Goal: Transaction & Acquisition: Purchase product/service

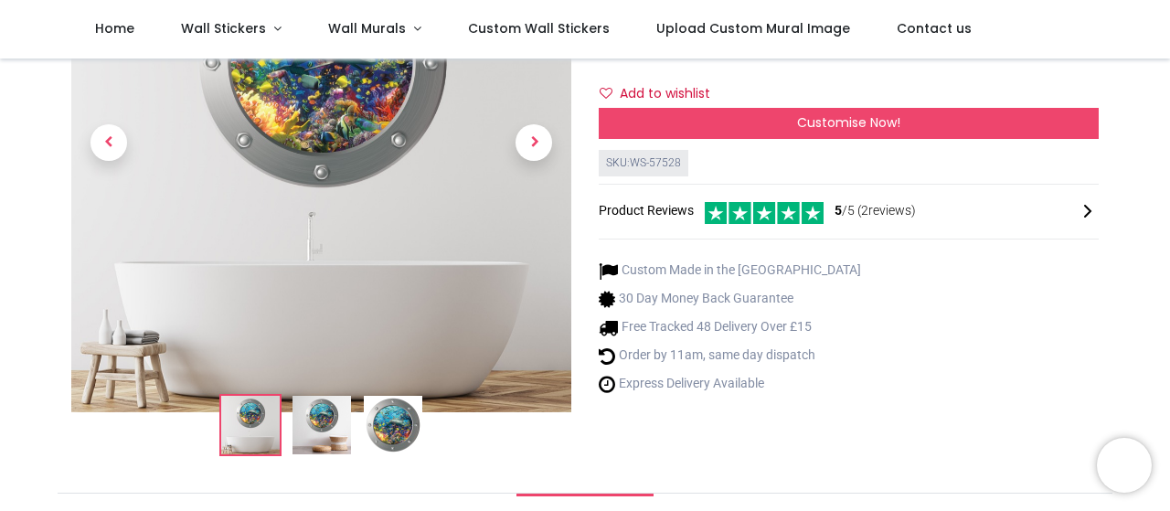
scroll to position [101, 0]
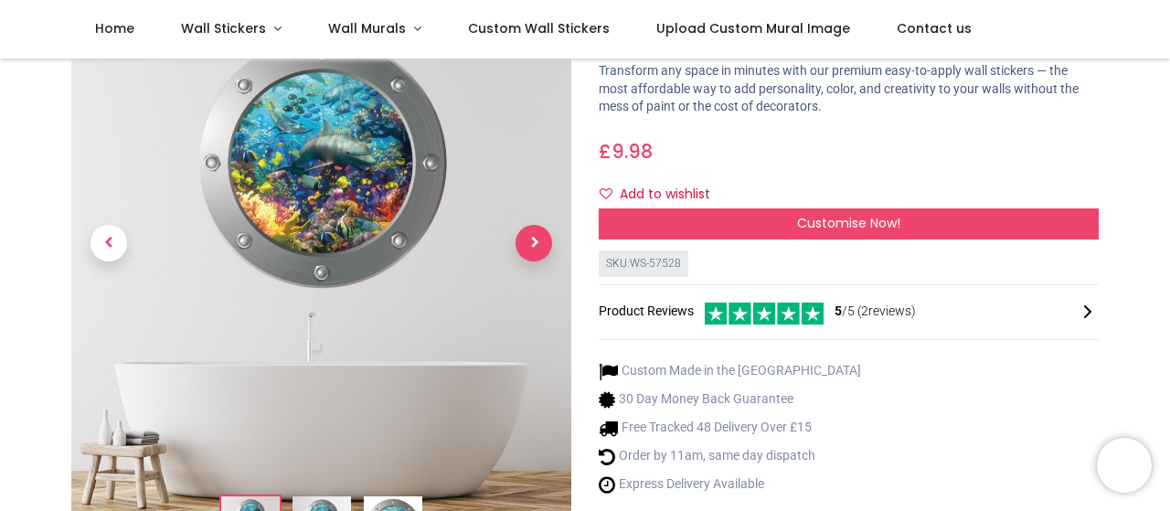
click at [543, 243] on span "Next" at bounding box center [533, 243] width 37 height 37
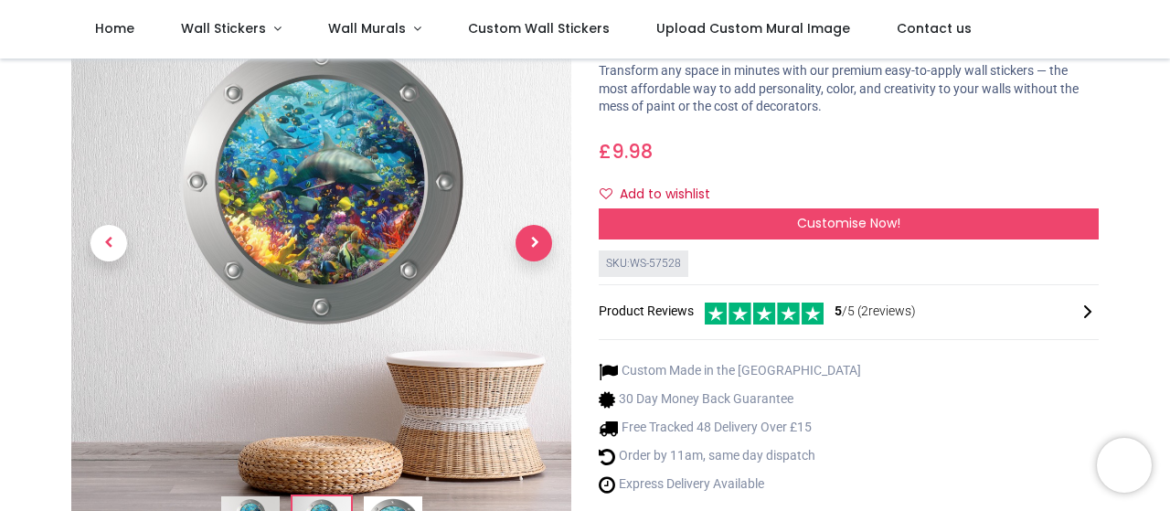
click at [538, 243] on span "Next" at bounding box center [533, 243] width 37 height 37
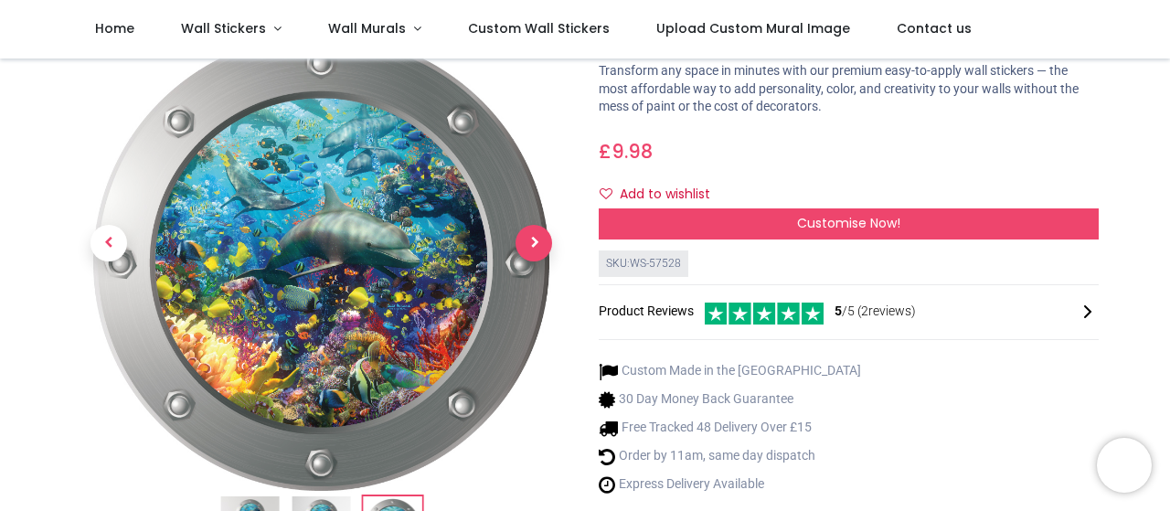
click at [535, 242] on span "Next" at bounding box center [533, 243] width 37 height 37
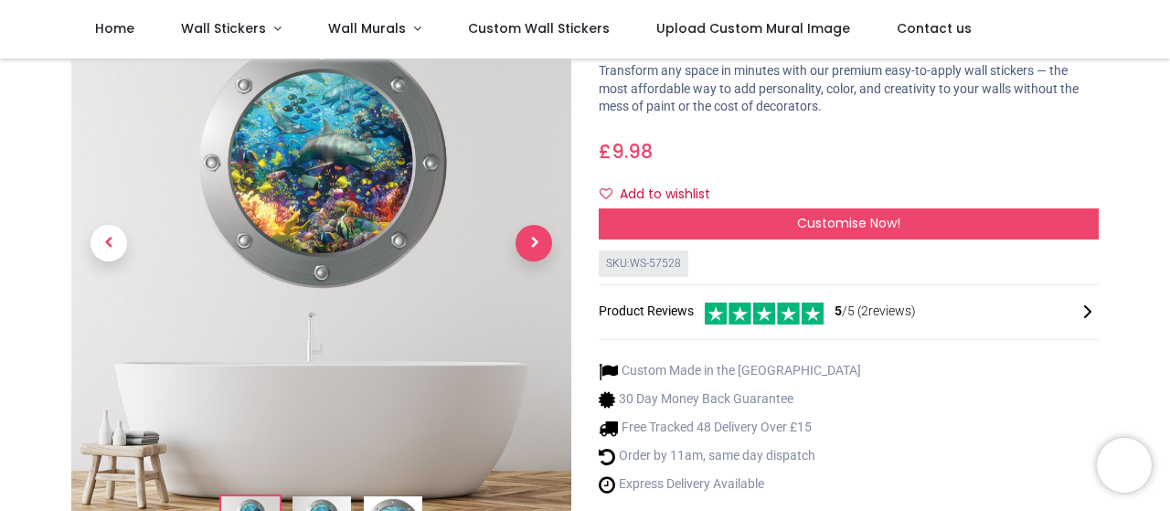
click at [536, 243] on span "Next" at bounding box center [533, 243] width 37 height 37
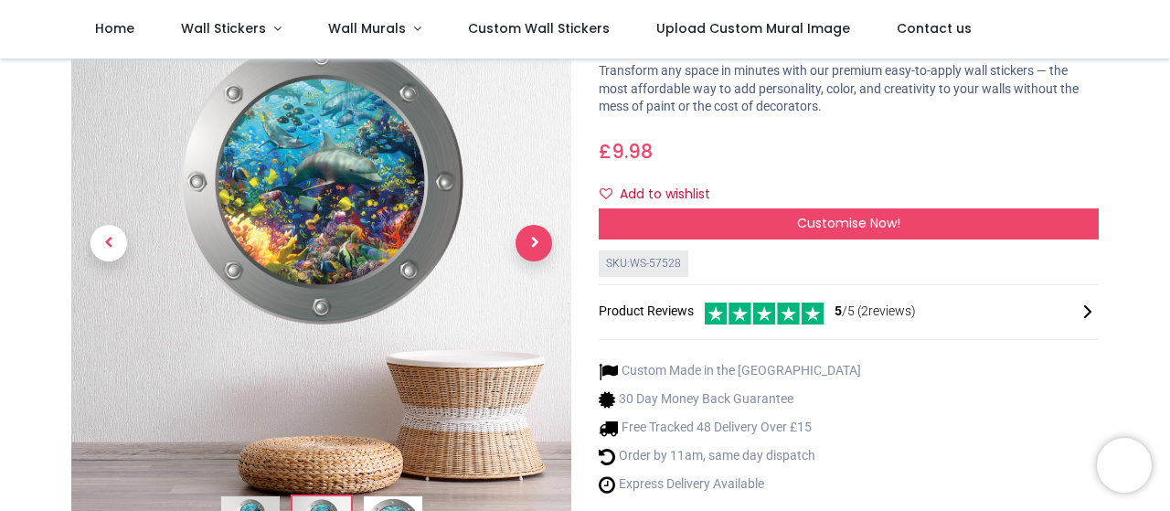
click at [536, 243] on span "Next" at bounding box center [533, 243] width 37 height 37
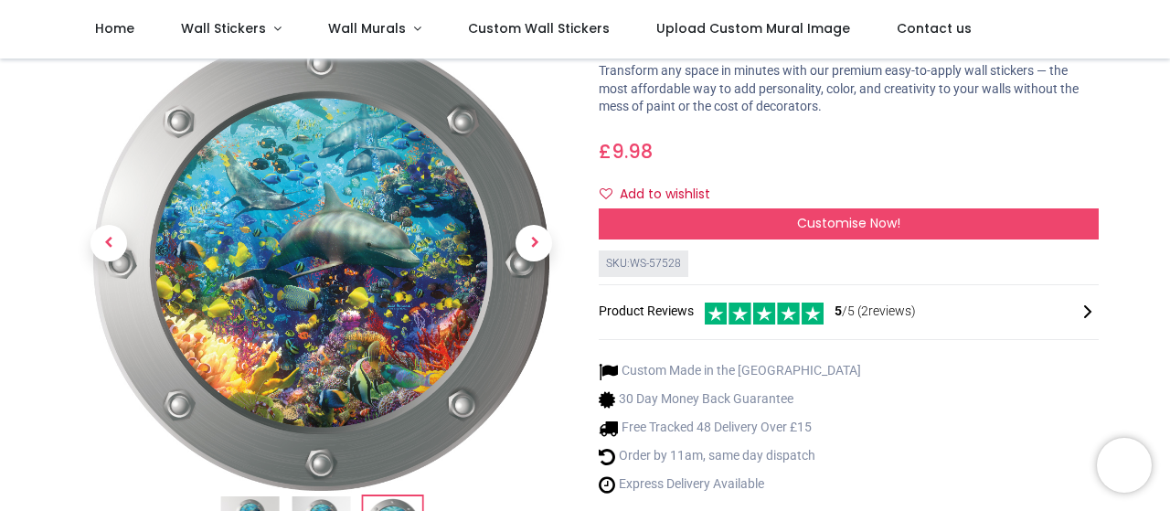
scroll to position [201, 0]
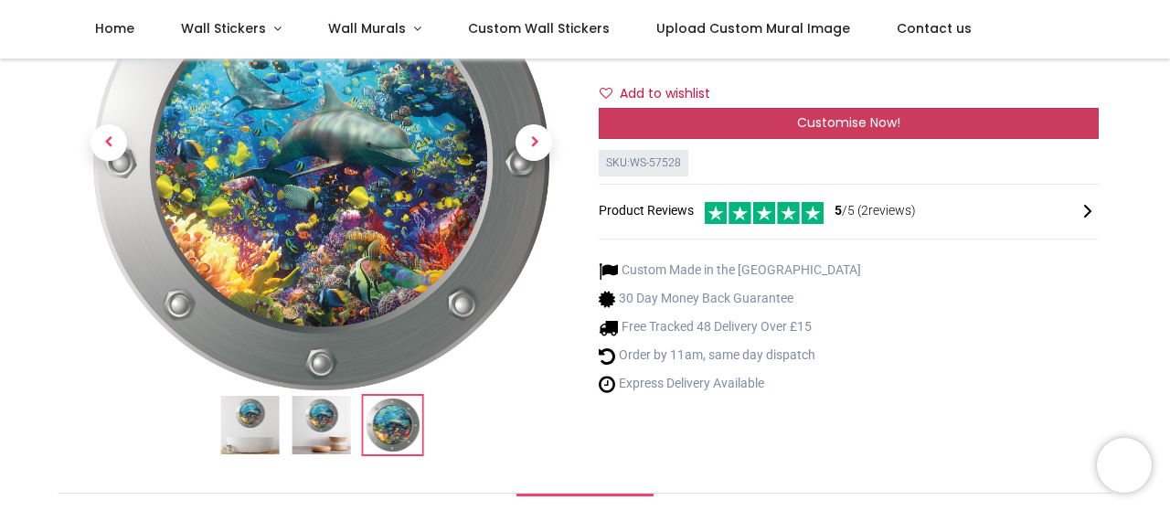
click at [850, 125] on span "Customise Now!" at bounding box center [848, 122] width 103 height 18
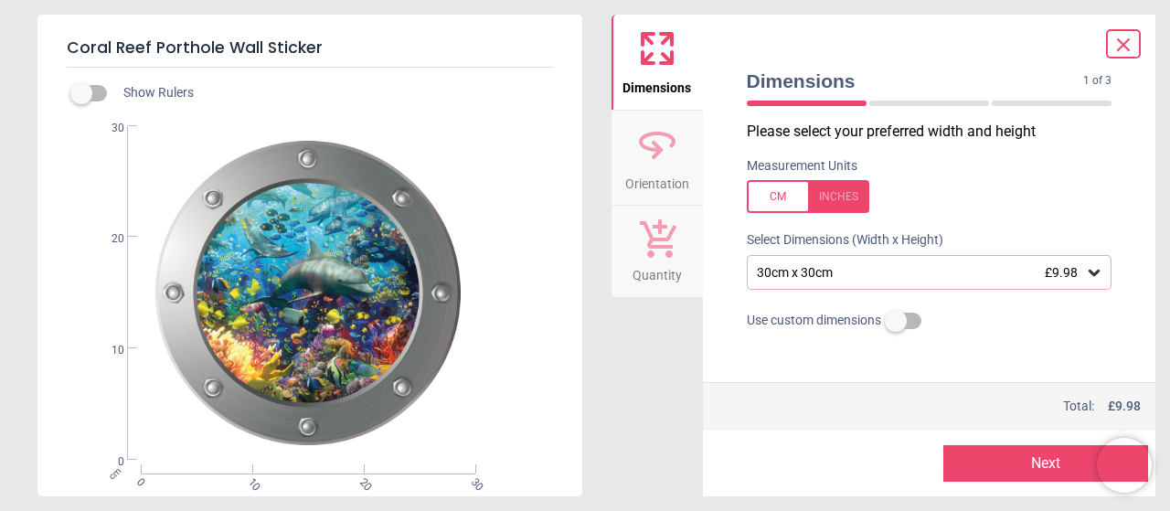
click at [848, 270] on div "30cm x 30cm £9.98" at bounding box center [920, 273] width 331 height 16
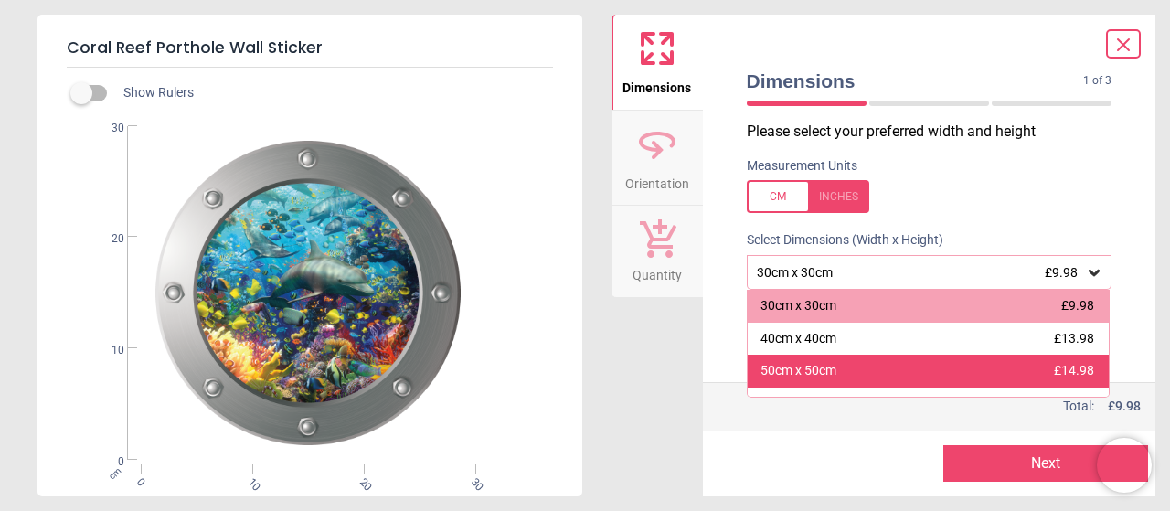
click at [846, 382] on div "50cm x 50cm £14.98" at bounding box center [929, 371] width 362 height 33
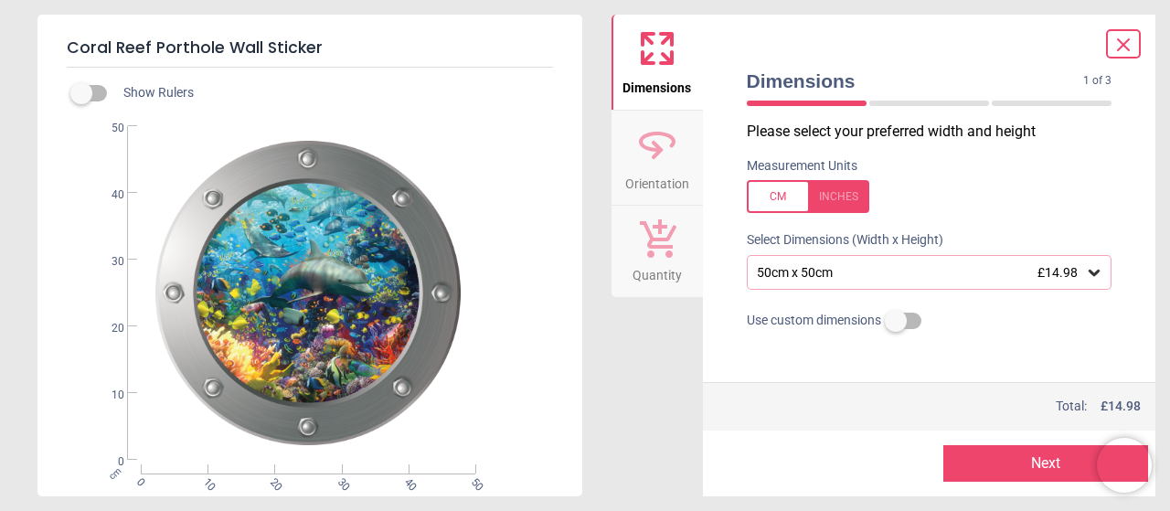
scroll to position [1, 0]
click at [663, 162] on icon at bounding box center [657, 144] width 44 height 44
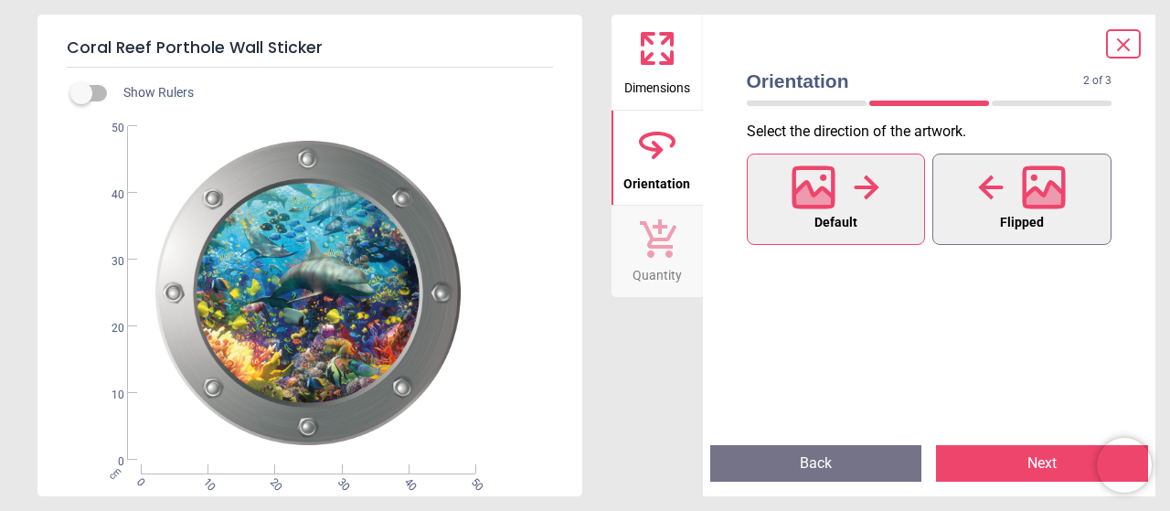
click at [1022, 192] on div at bounding box center [1022, 188] width 88 height 48
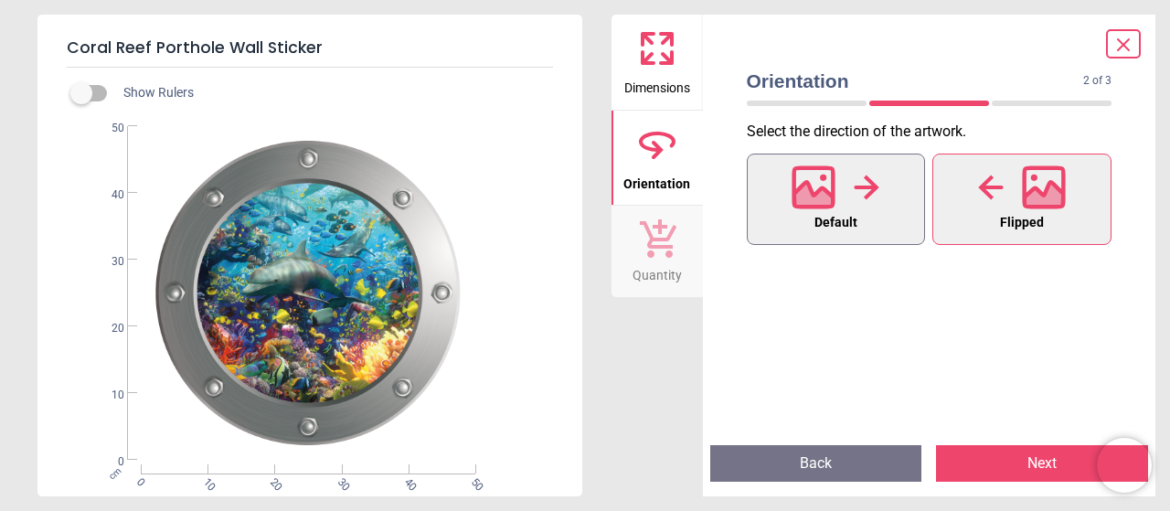
click at [801, 193] on icon at bounding box center [813, 198] width 39 height 32
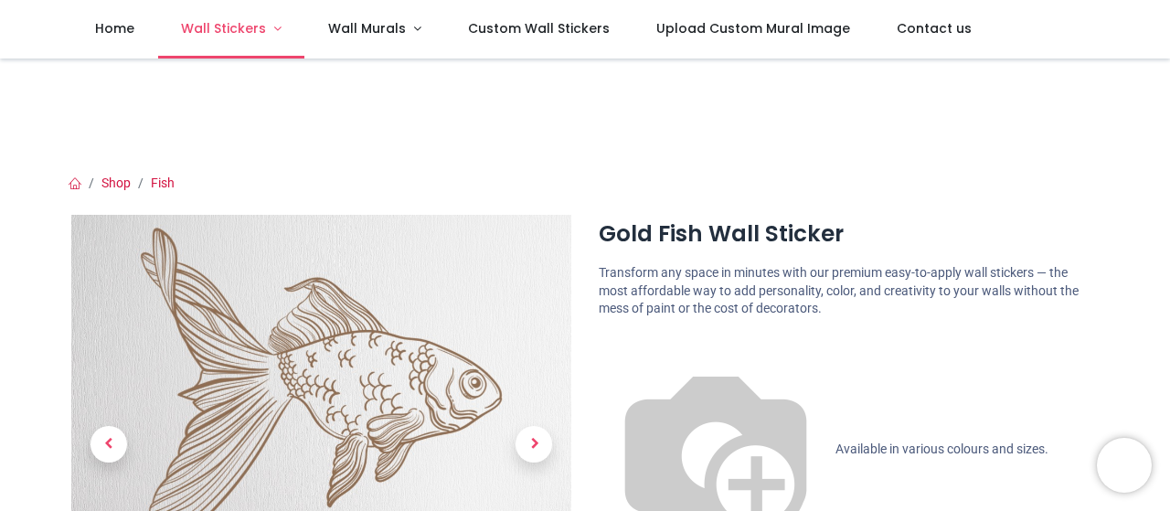
scroll to position [302, 0]
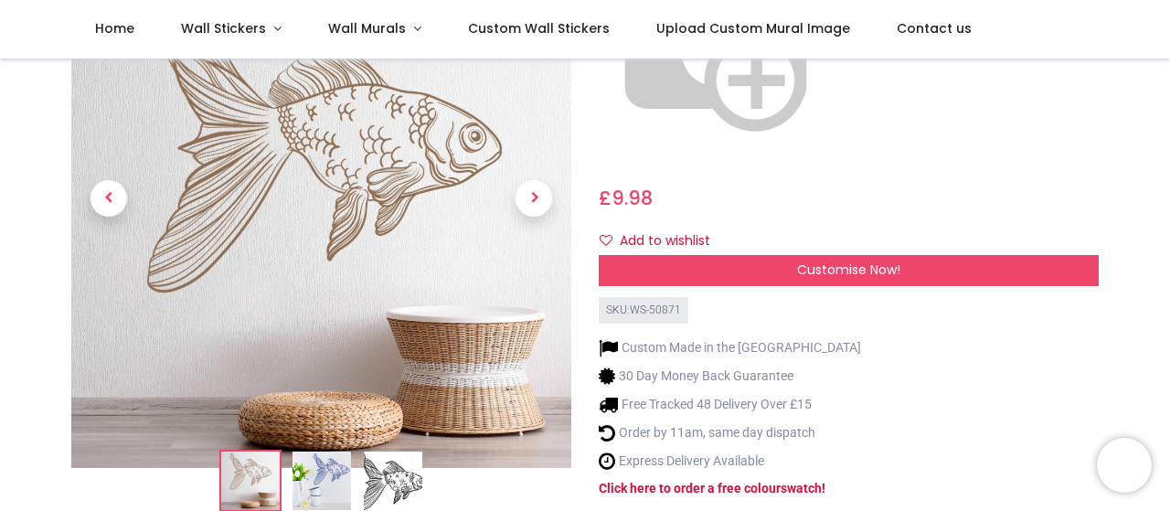
click at [324, 451] on img at bounding box center [321, 480] width 58 height 58
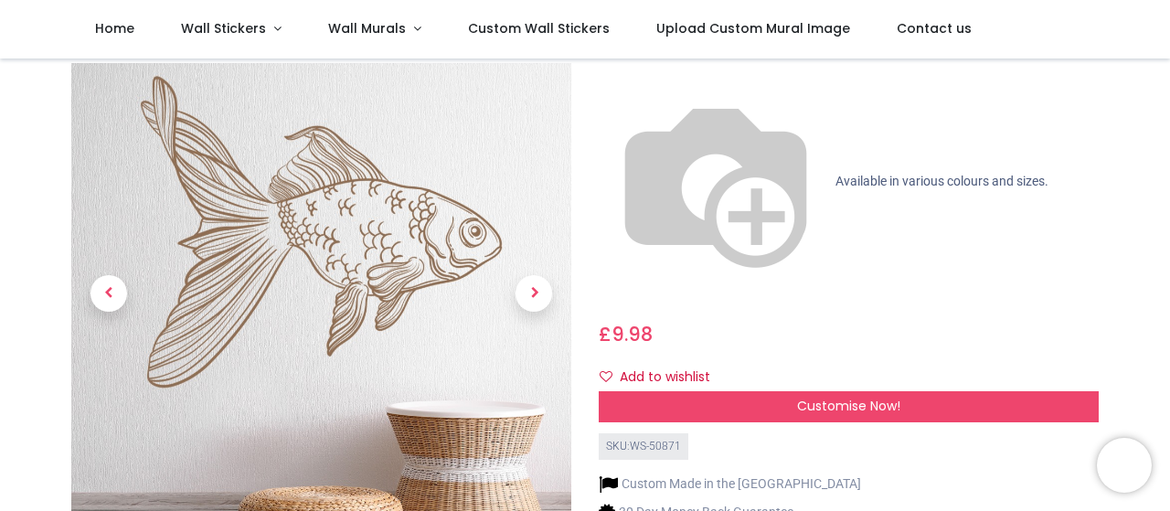
scroll to position [201, 0]
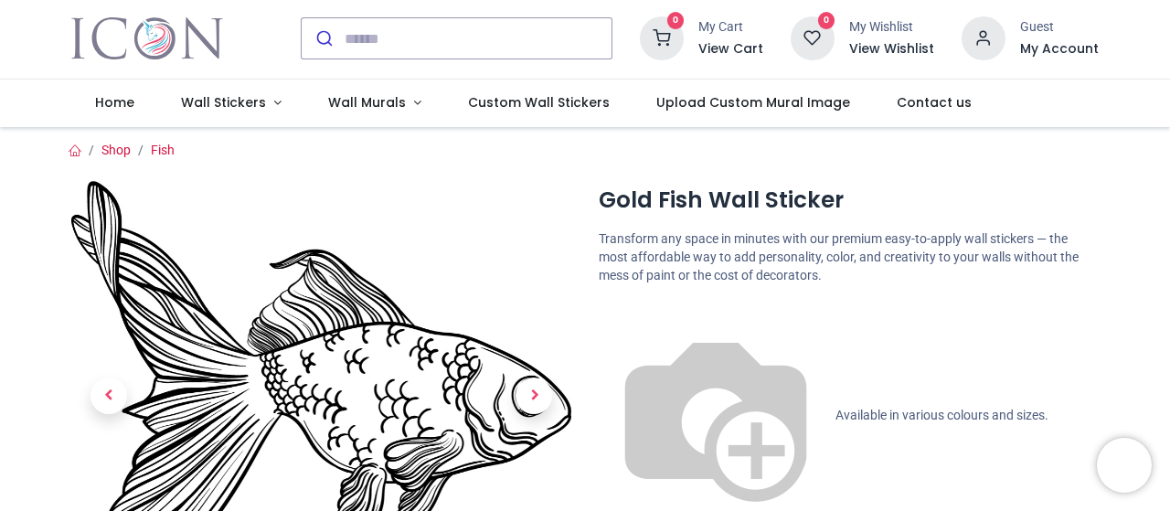
scroll to position [0, 0]
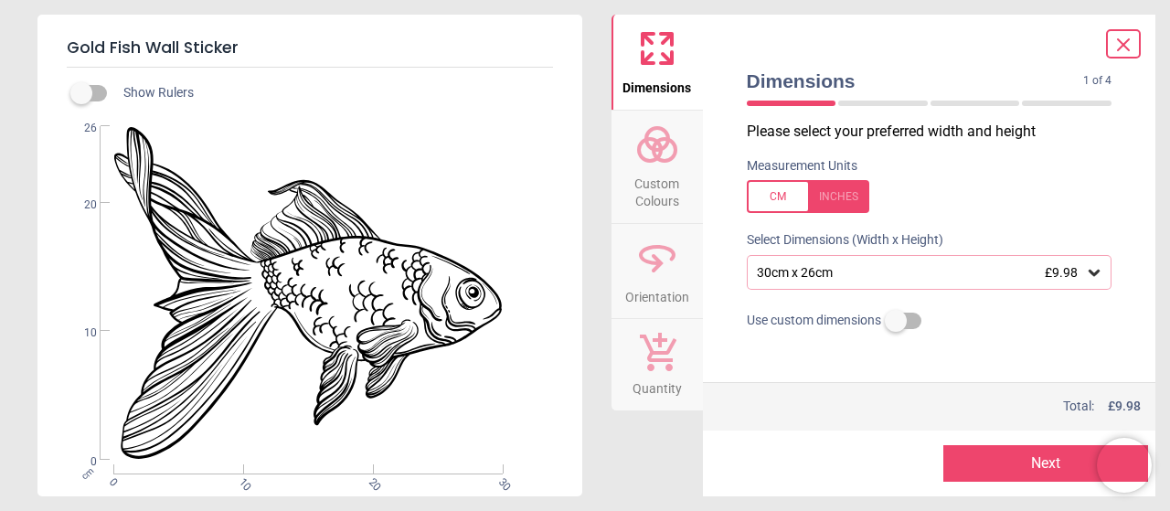
click at [667, 148] on icon at bounding box center [657, 144] width 44 height 44
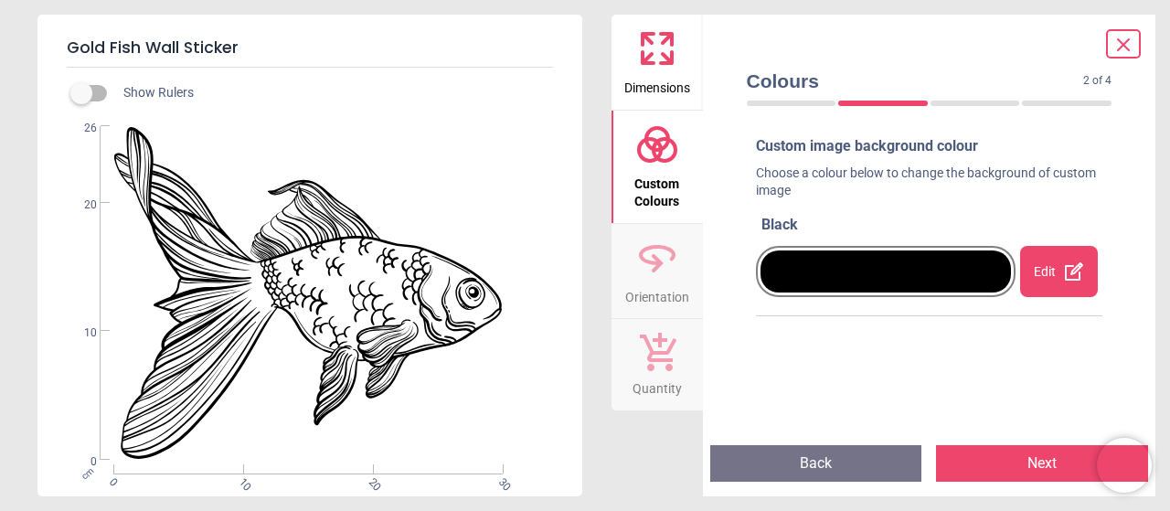
click at [973, 281] on div at bounding box center [885, 271] width 251 height 42
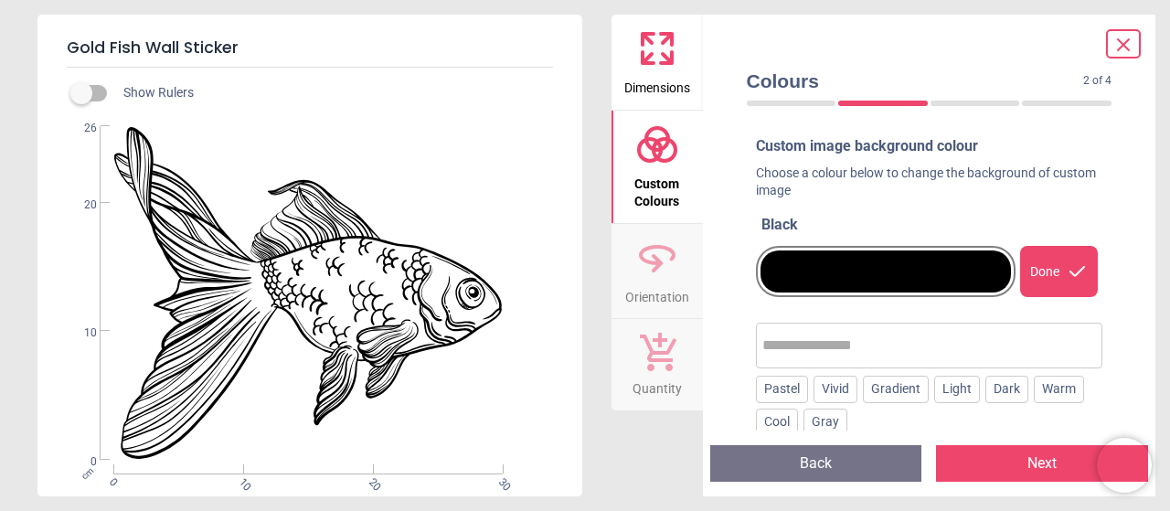
click at [900, 356] on input "text" at bounding box center [929, 345] width 334 height 37
click at [950, 276] on div at bounding box center [885, 271] width 251 height 42
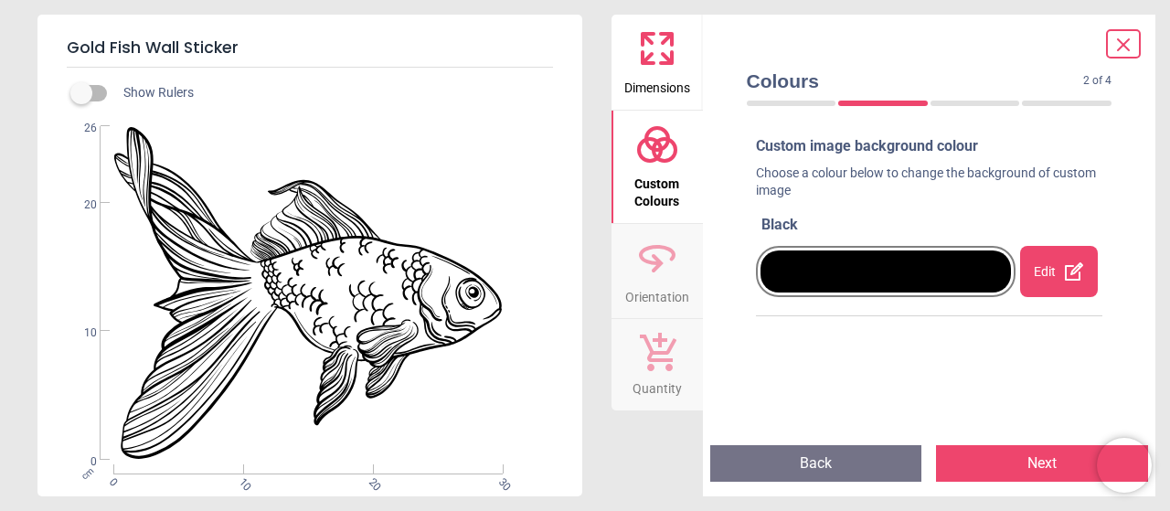
click at [1060, 271] on div "Edit" at bounding box center [1059, 271] width 78 height 51
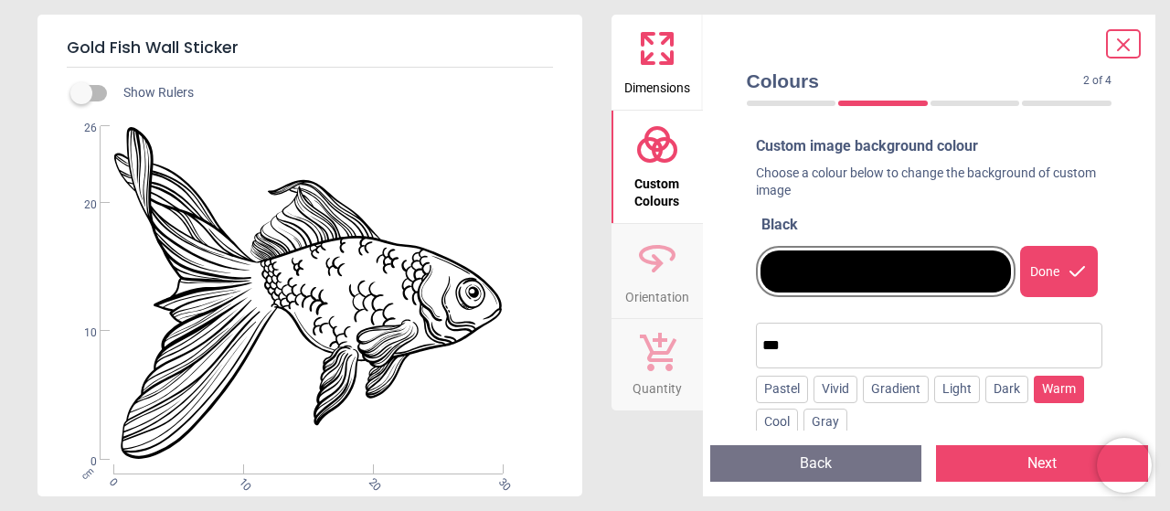
click at [1036, 393] on div "Warm" at bounding box center [1059, 389] width 50 height 27
click at [863, 343] on input "***" at bounding box center [965, 345] width 264 height 37
click at [841, 345] on input "***" at bounding box center [965, 345] width 264 height 37
type input "****"
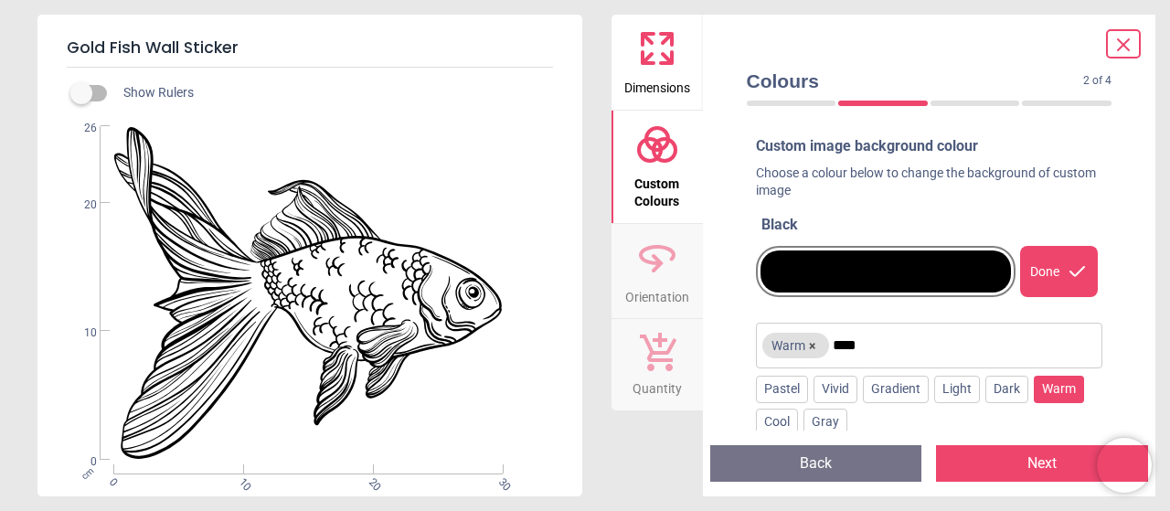
click at [1058, 463] on button "Next" at bounding box center [1042, 463] width 212 height 37
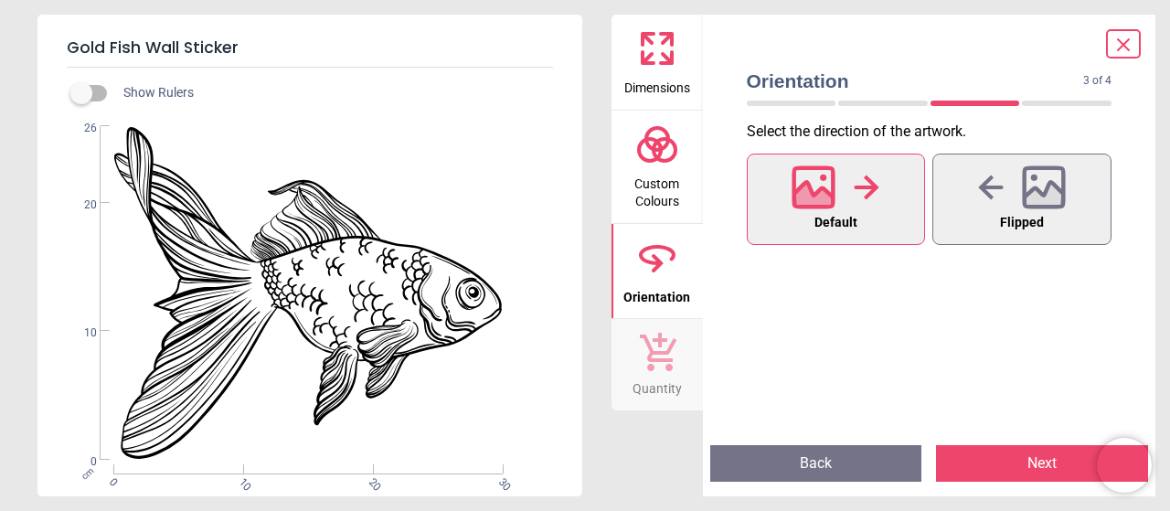
click at [1034, 466] on button "Next" at bounding box center [1042, 463] width 212 height 37
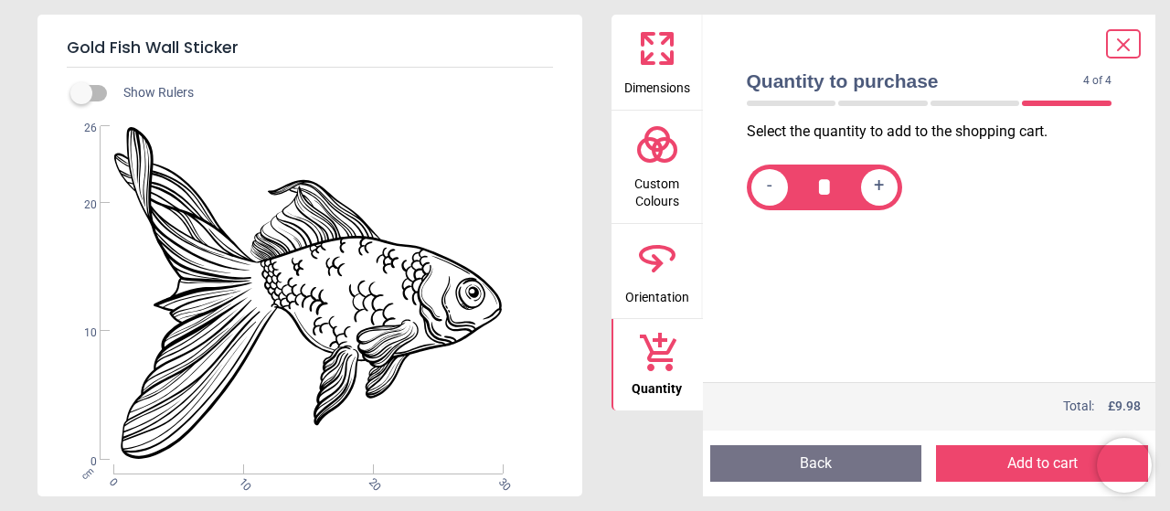
click at [656, 158] on circle at bounding box center [664, 150] width 22 height 22
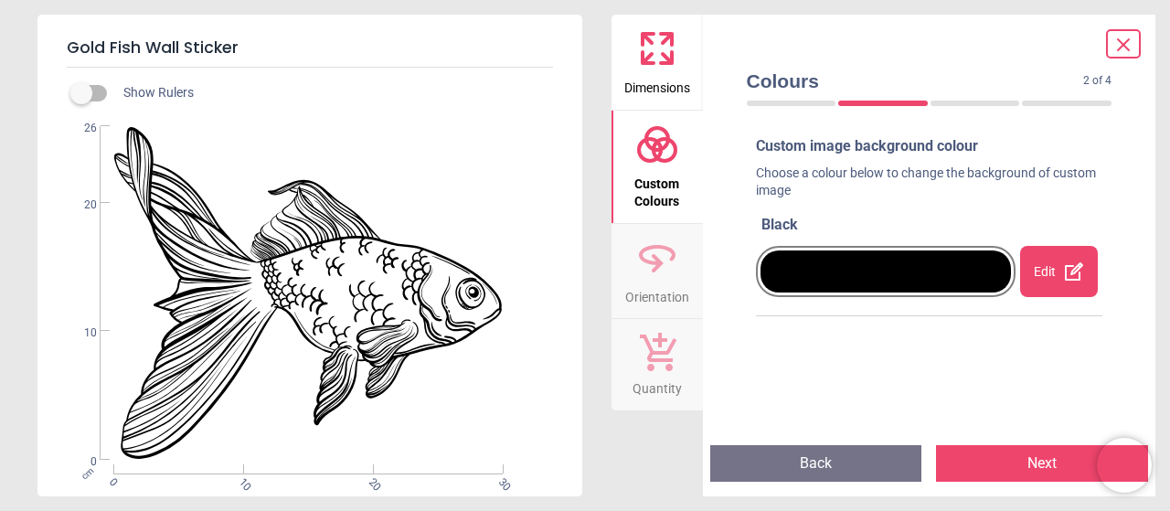
click at [902, 259] on div at bounding box center [885, 271] width 251 height 42
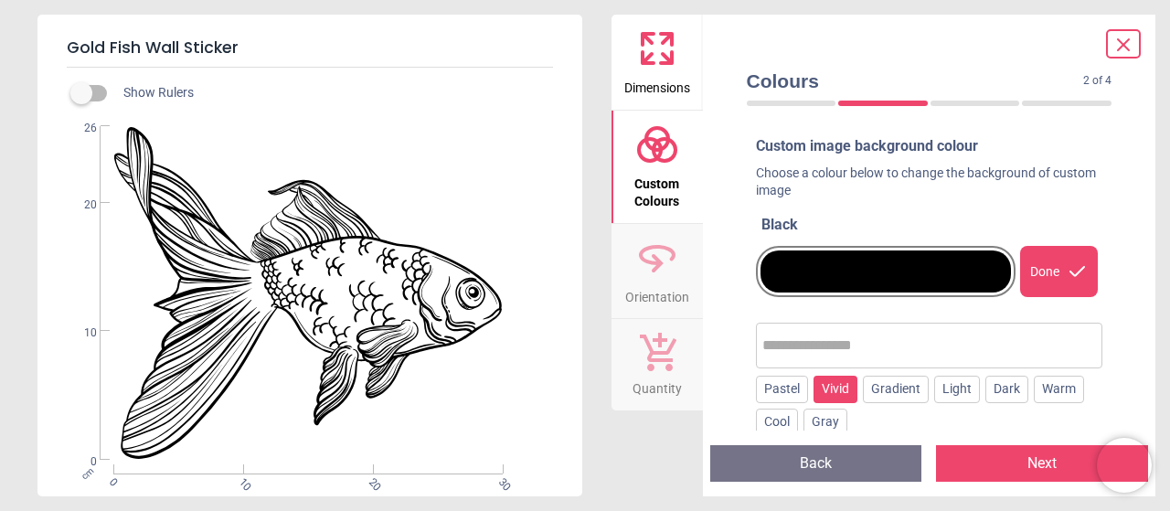
click at [821, 397] on div "Vivid" at bounding box center [835, 389] width 44 height 27
click at [1027, 274] on div "Done" at bounding box center [1059, 271] width 78 height 51
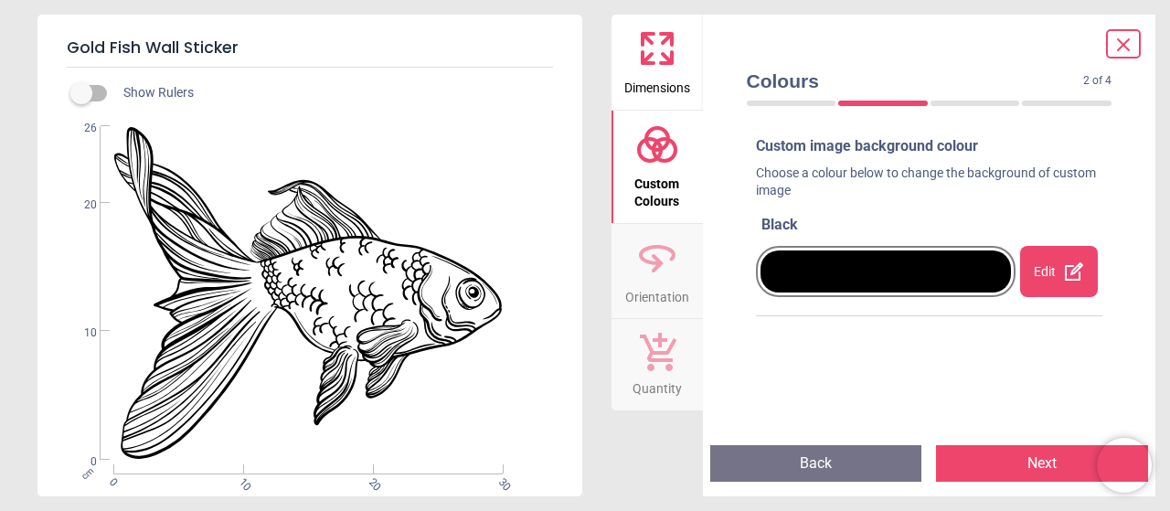
click at [850, 284] on div at bounding box center [885, 271] width 251 height 42
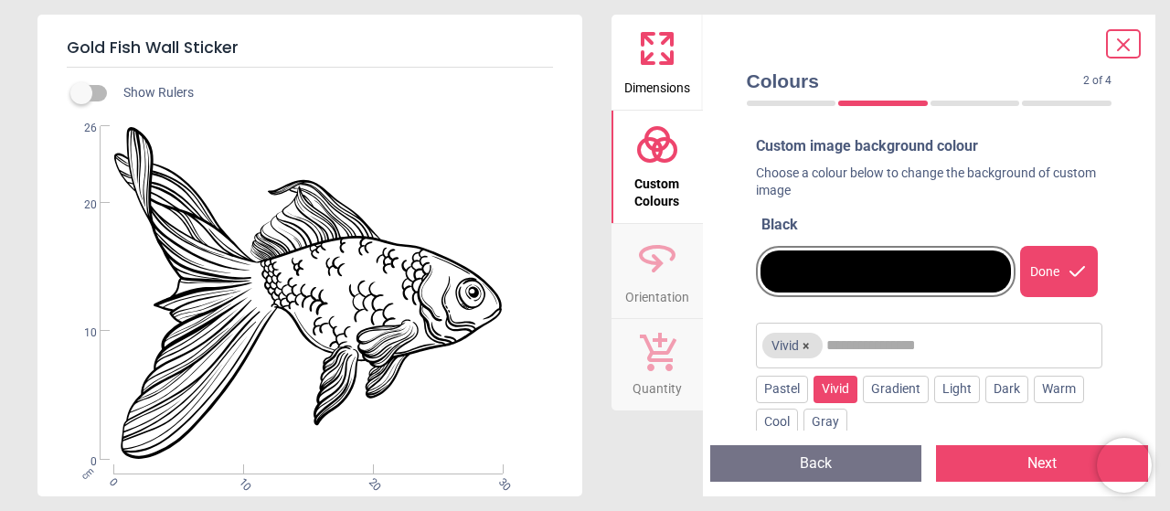
click at [872, 353] on input "text" at bounding box center [961, 345] width 271 height 37
click at [824, 422] on div "Gray" at bounding box center [825, 422] width 44 height 27
click at [897, 390] on div "Gradient" at bounding box center [896, 389] width 66 height 27
click at [828, 383] on div "Vivid" at bounding box center [835, 389] width 44 height 27
click at [904, 287] on div at bounding box center [885, 271] width 251 height 42
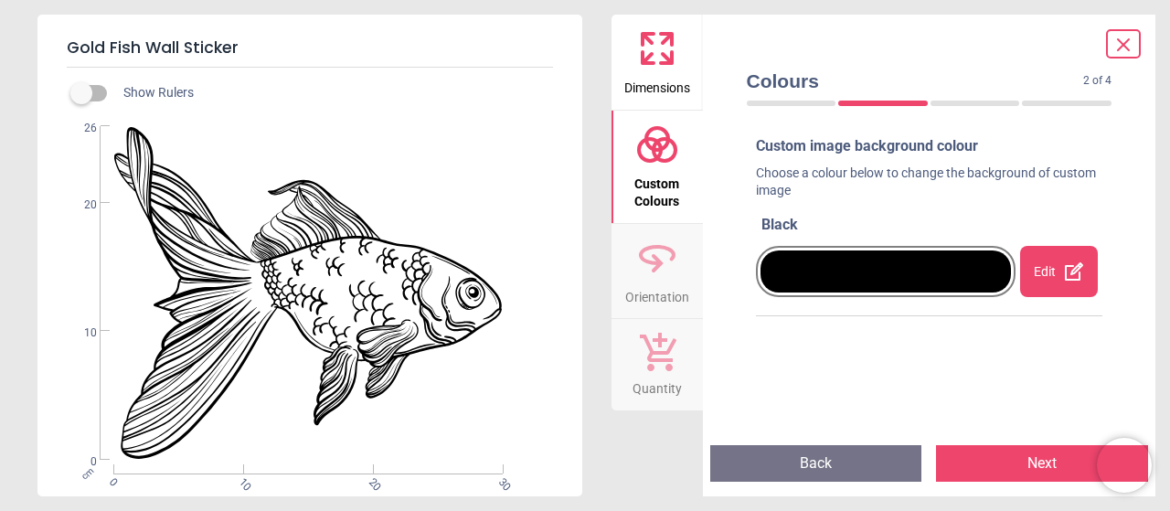
click at [1036, 272] on div "Edit" at bounding box center [1059, 271] width 78 height 51
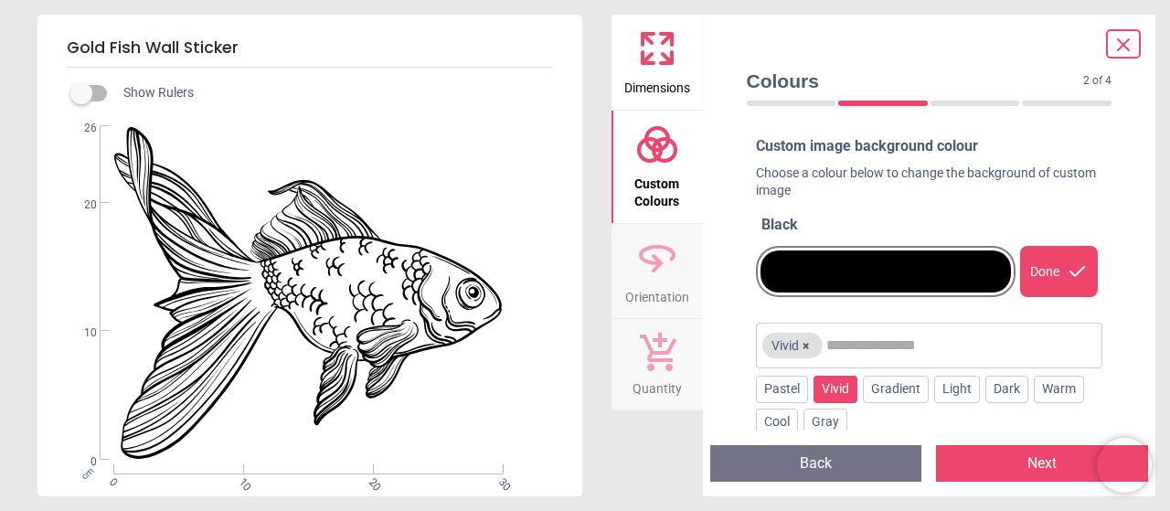
click at [837, 390] on div "Vivid" at bounding box center [835, 389] width 44 height 27
click at [660, 263] on icon at bounding box center [658, 263] width 12 height 18
